Goal: Check status

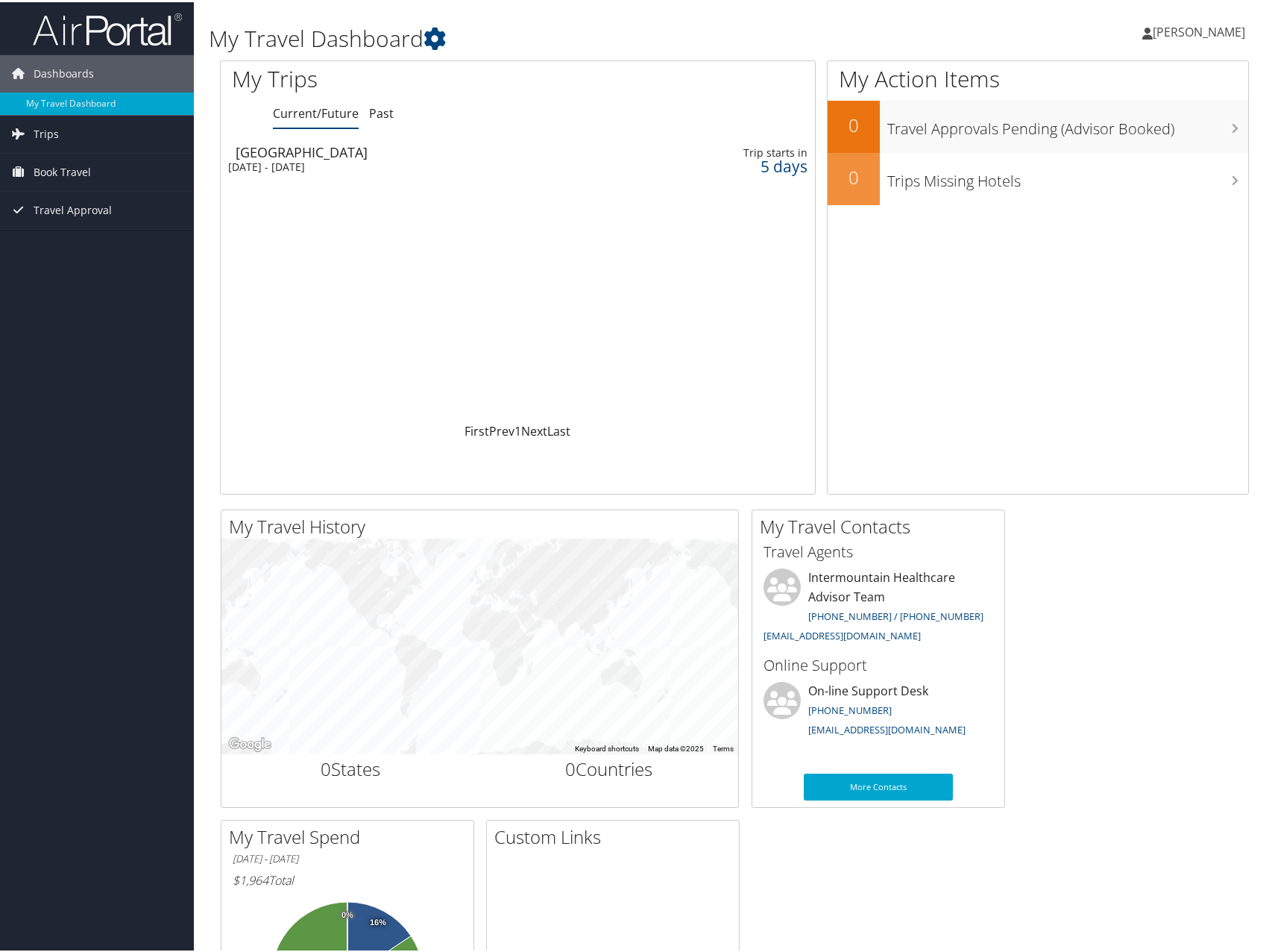
click at [379, 165] on div "[DATE] - [DATE]" at bounding box center [416, 165] width 376 height 14
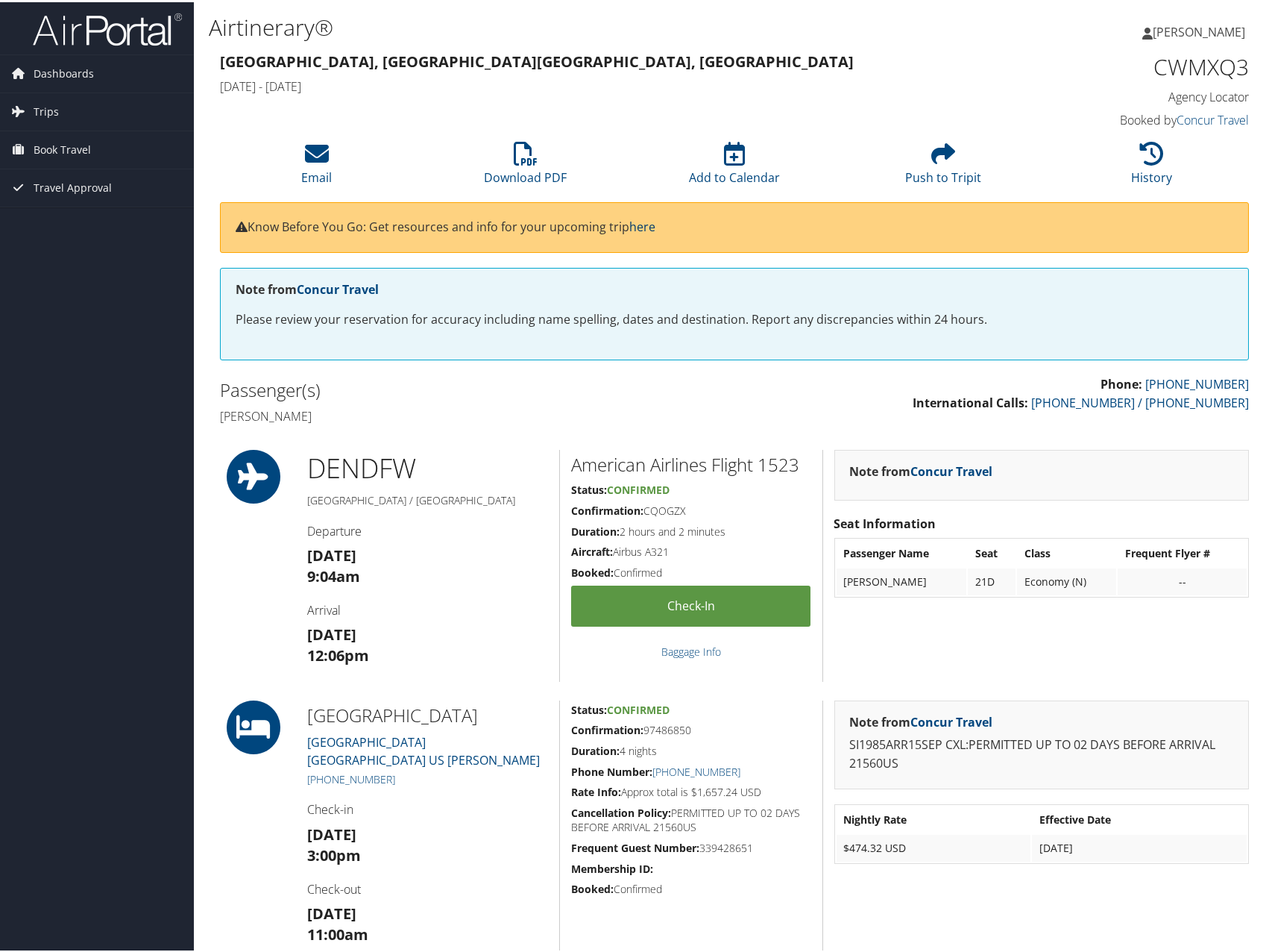
click at [642, 225] on link "here" at bounding box center [642, 225] width 26 height 17
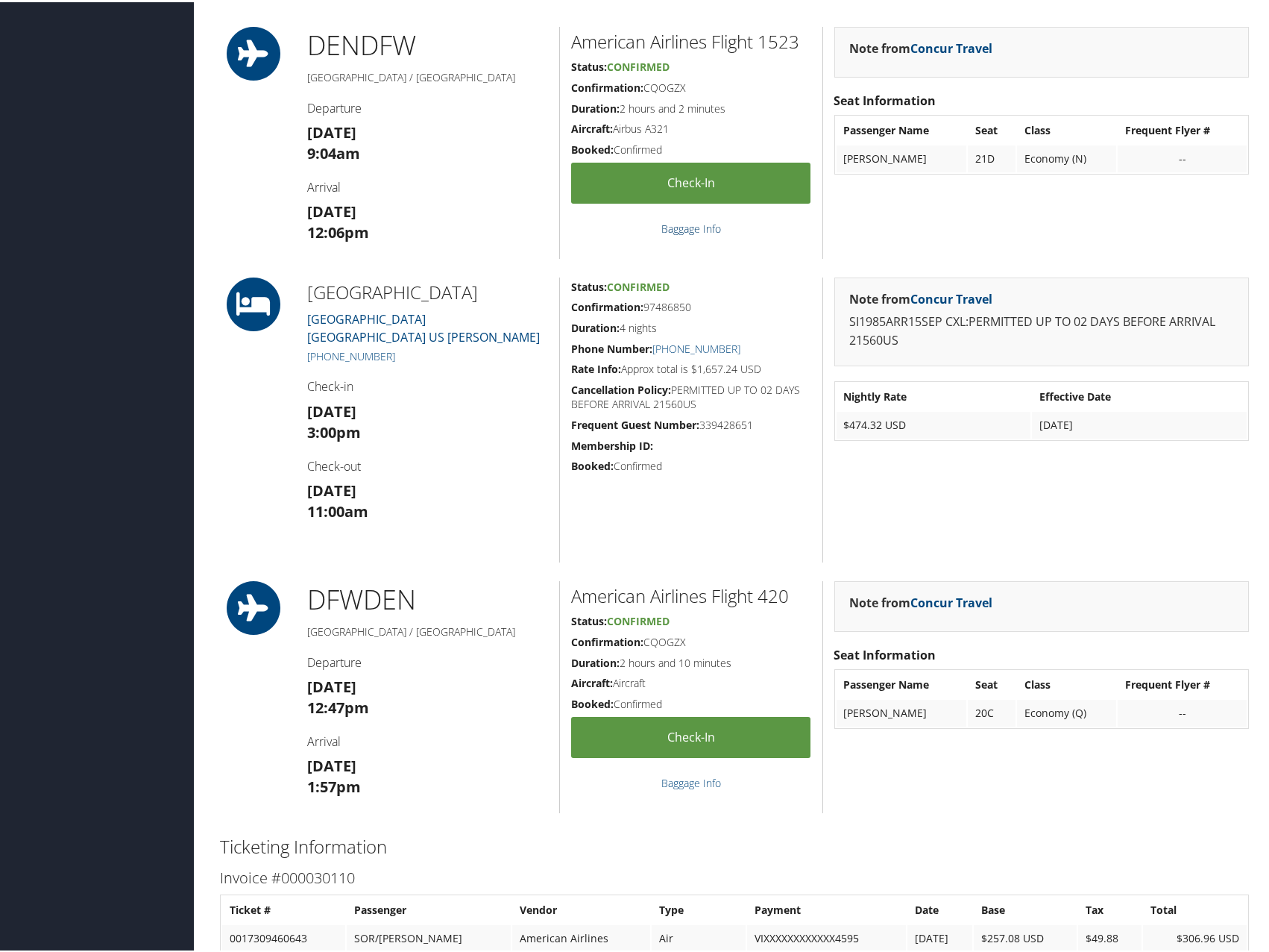
scroll to position [447, 0]
